Goal: Task Accomplishment & Management: Manage account settings

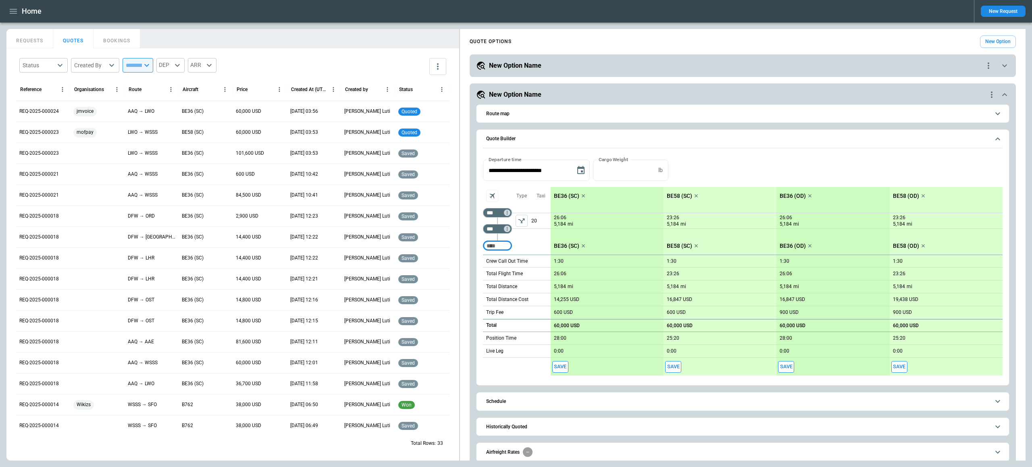
click at [17, 10] on icon "button" at bounding box center [13, 11] width 10 height 10
click at [40, 105] on li "Settings" at bounding box center [36, 108] width 60 height 13
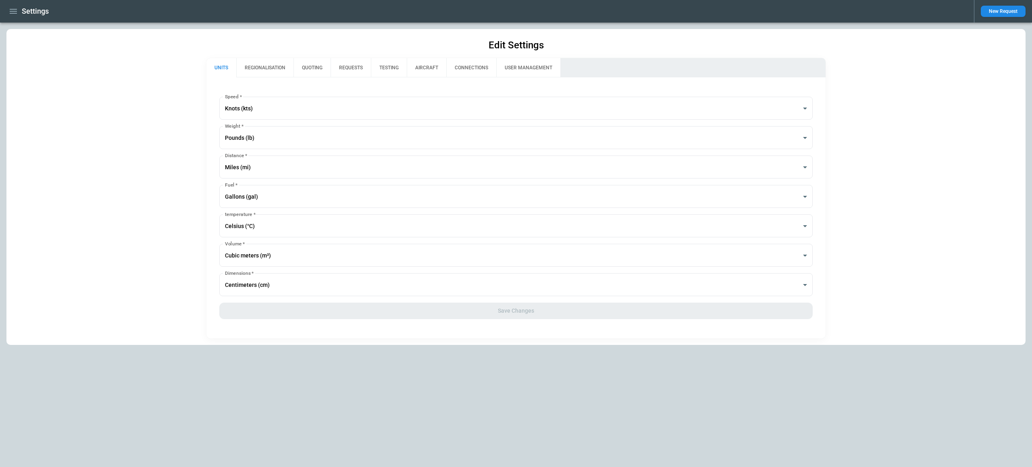
click at [265, 67] on button "REGIONALISATION" at bounding box center [264, 67] width 57 height 19
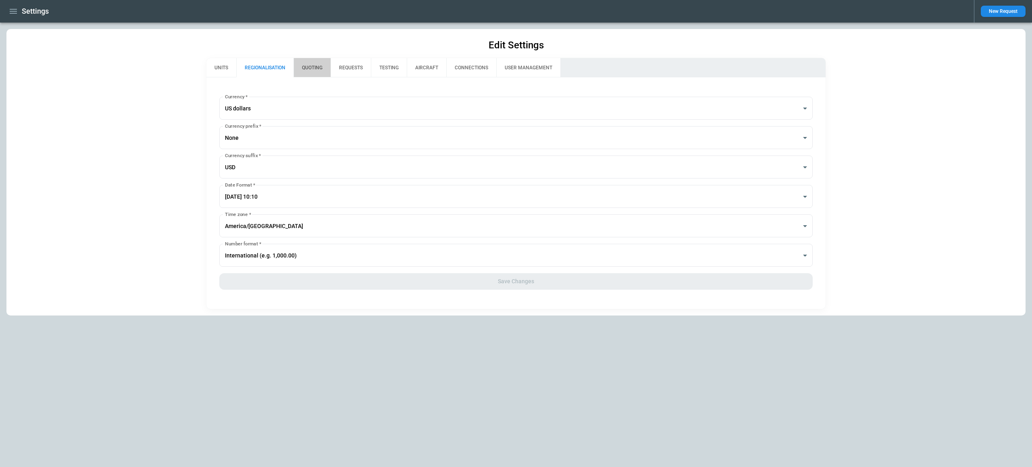
click at [309, 68] on button "QUOTING" at bounding box center [312, 67] width 37 height 19
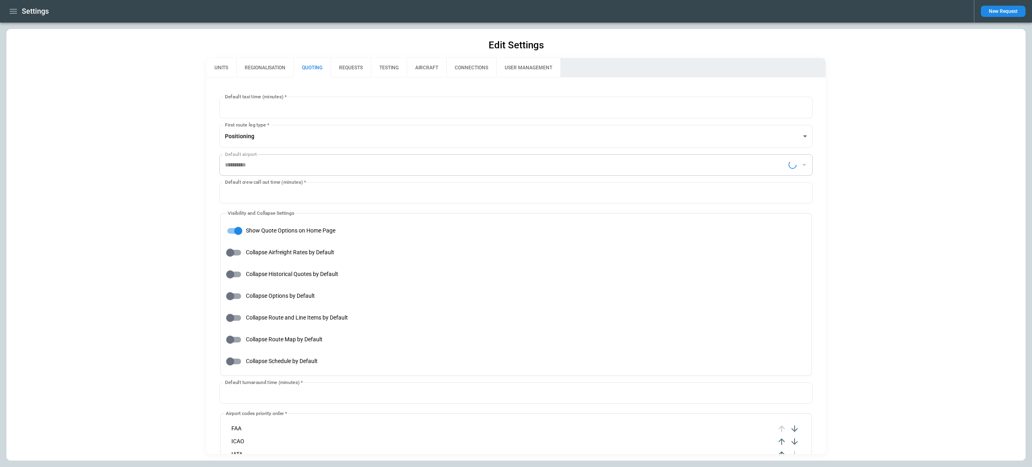
type input "**********"
click at [349, 67] on button "REQUESTS" at bounding box center [351, 67] width 40 height 19
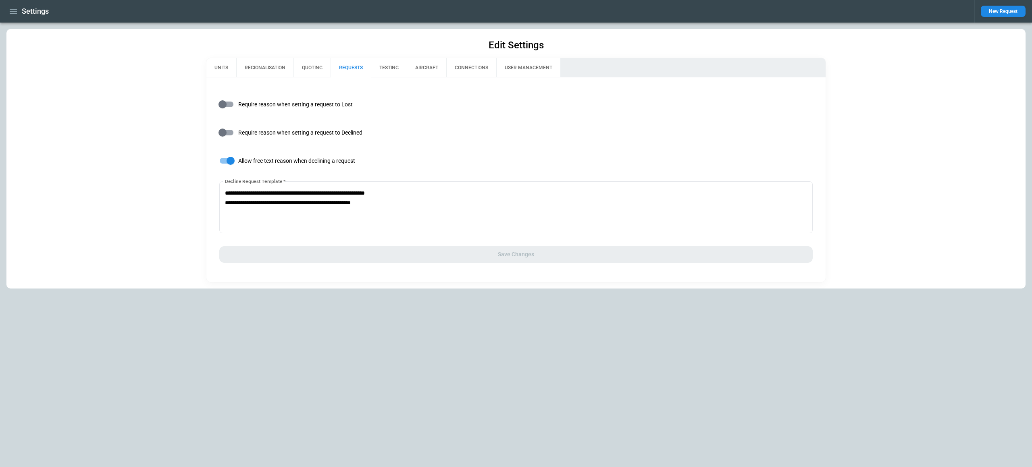
click at [14, 10] on icon "button" at bounding box center [13, 11] width 10 height 10
click at [15, 32] on li "Home" at bounding box center [36, 27] width 60 height 13
